Goal: Check status

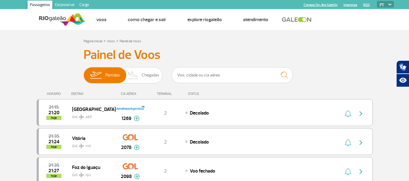
click at [198, 51] on h3 "Painel de Voos" at bounding box center [204, 54] width 242 height 15
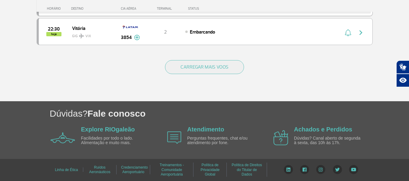
scroll to position [548, 0]
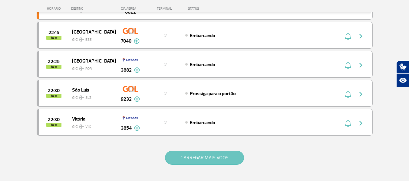
click at [198, 155] on button "CARREGAR MAIS VOOS" at bounding box center [204, 158] width 79 height 14
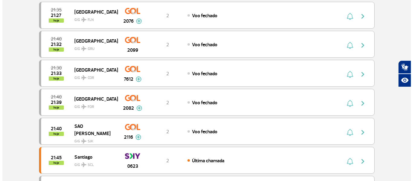
scroll to position [0, 0]
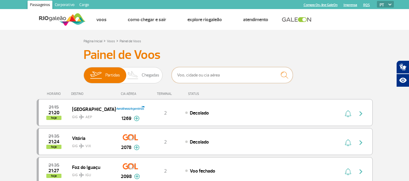
click at [201, 77] on input "text" at bounding box center [232, 75] width 121 height 16
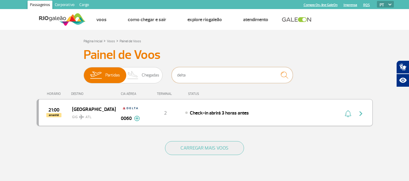
type input "delta"
click at [137, 118] on img at bounding box center [137, 118] width 6 height 5
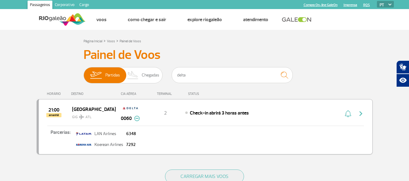
click at [362, 113] on img "button" at bounding box center [360, 113] width 7 height 7
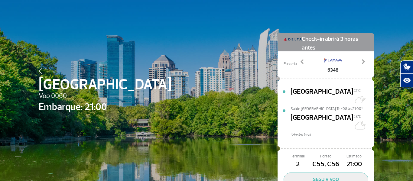
click at [379, 51] on div "Atlanta Voo 0060 Embarque: 21:00 Check-in abrirá 3 horas antes Parceria: 6348 7…" at bounding box center [206, 113] width 413 height 226
